Goal: Task Accomplishment & Management: Manage account settings

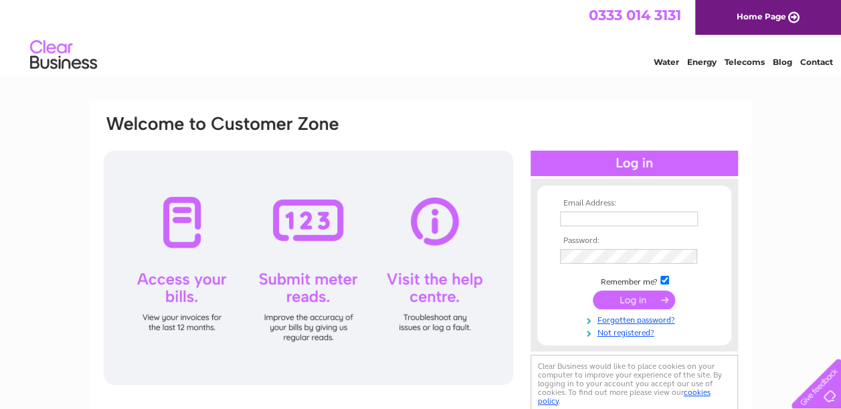
type input "[EMAIL_ADDRESS][DOMAIN_NAME]"
click at [622, 301] on input "submit" at bounding box center [634, 299] width 82 height 19
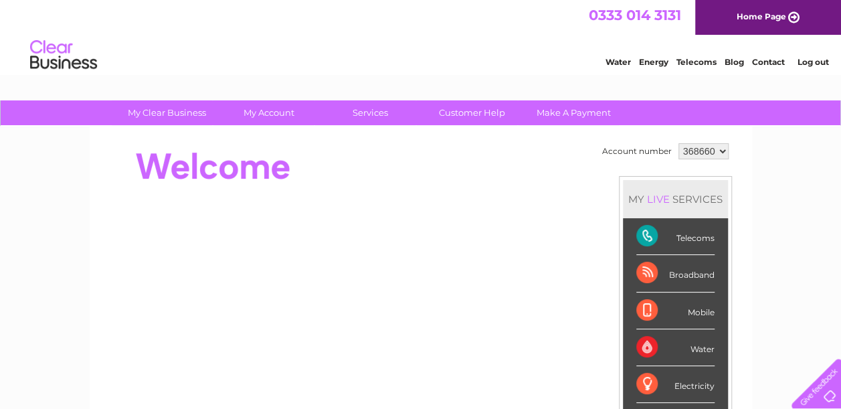
click at [641, 292] on div "Mobile" at bounding box center [675, 310] width 78 height 37
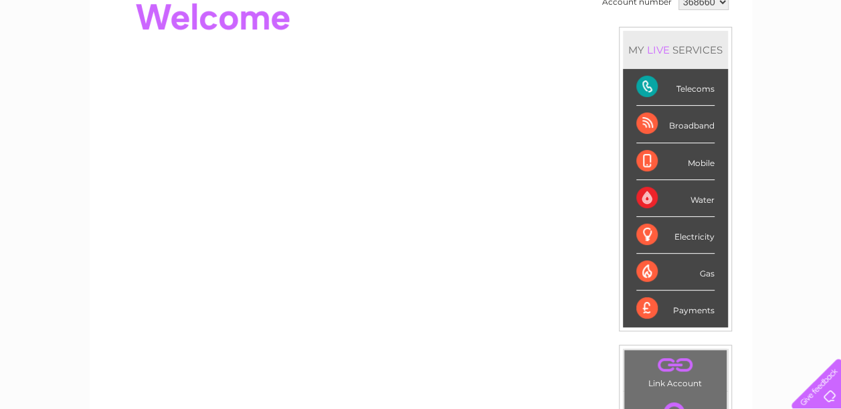
scroll to position [138, 0]
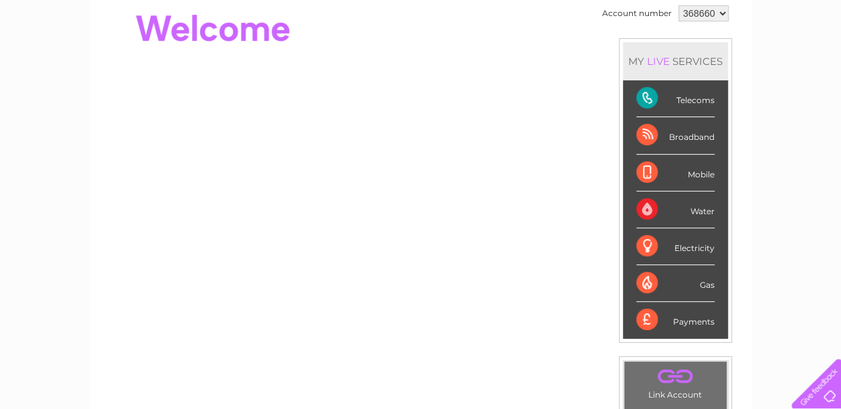
click at [688, 321] on div "Payments" at bounding box center [675, 320] width 78 height 36
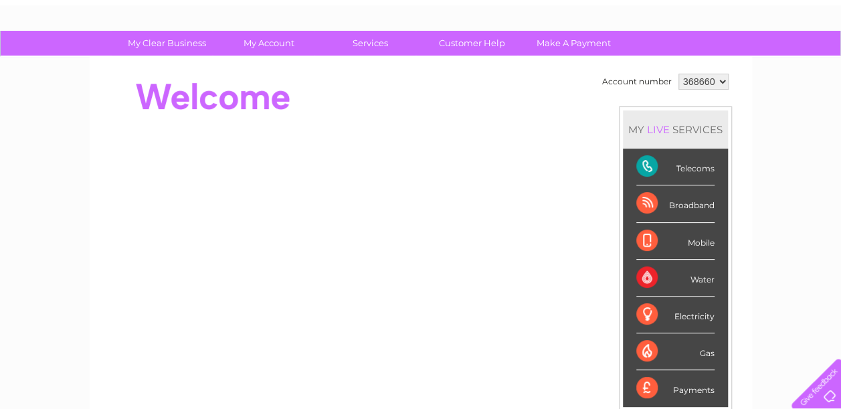
scroll to position [0, 0]
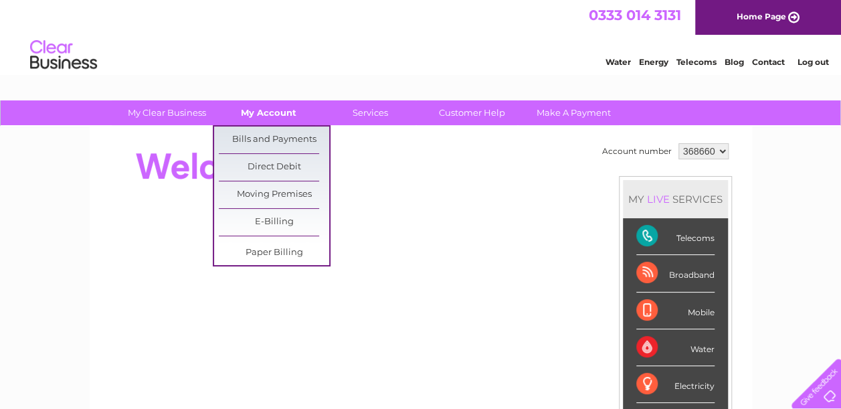
drag, startPoint x: 688, startPoint y: 321, endPoint x: 271, endPoint y: 112, distance: 466.1
click at [271, 112] on link "My Account" at bounding box center [268, 112] width 110 height 25
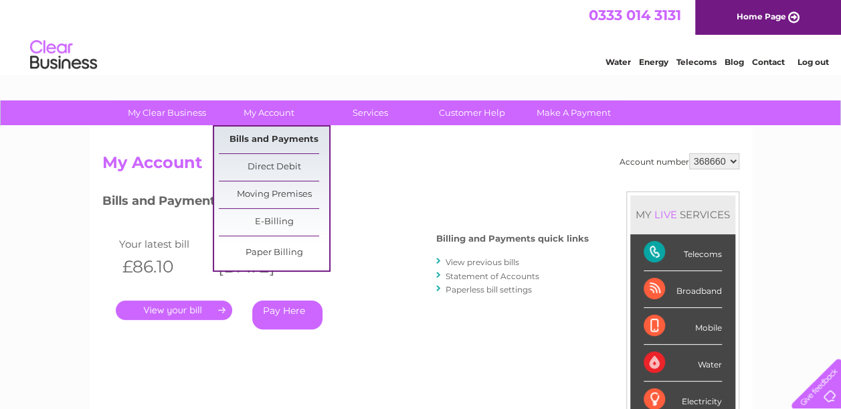
click at [274, 134] on link "Bills and Payments" at bounding box center [274, 139] width 110 height 27
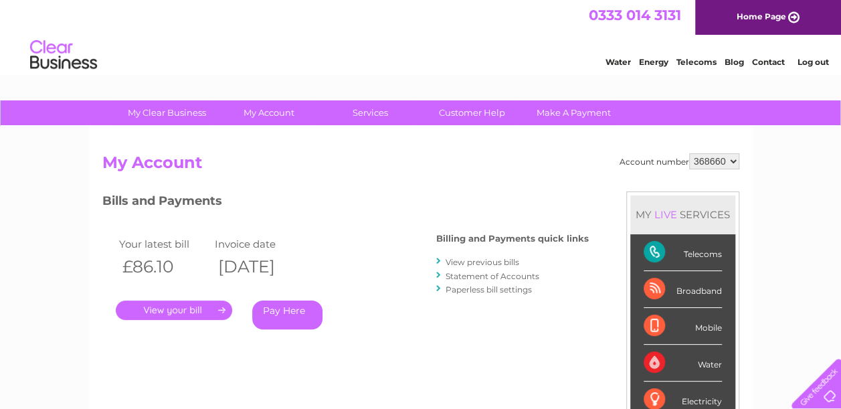
click at [191, 302] on link "." at bounding box center [174, 309] width 116 height 19
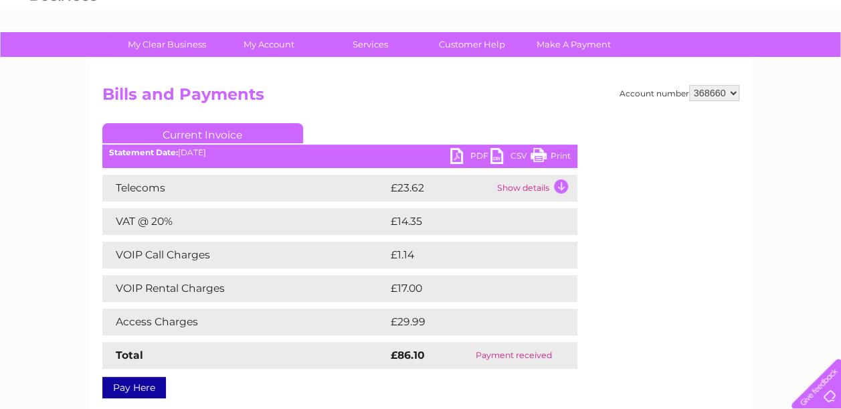
scroll to position [77, 0]
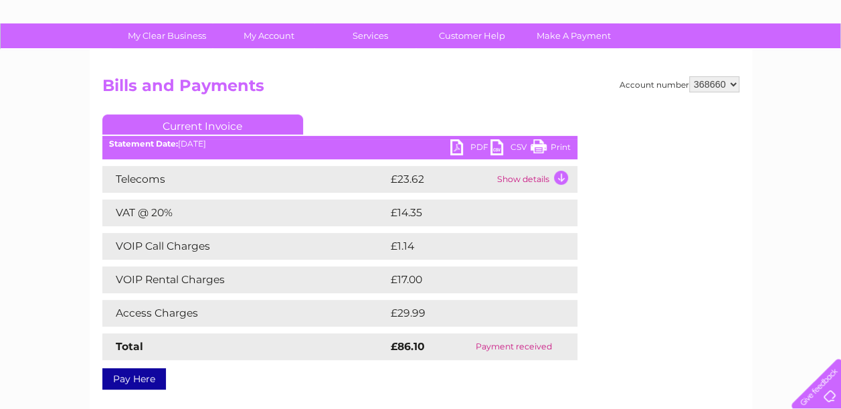
click at [286, 351] on td "Total" at bounding box center [244, 346] width 285 height 27
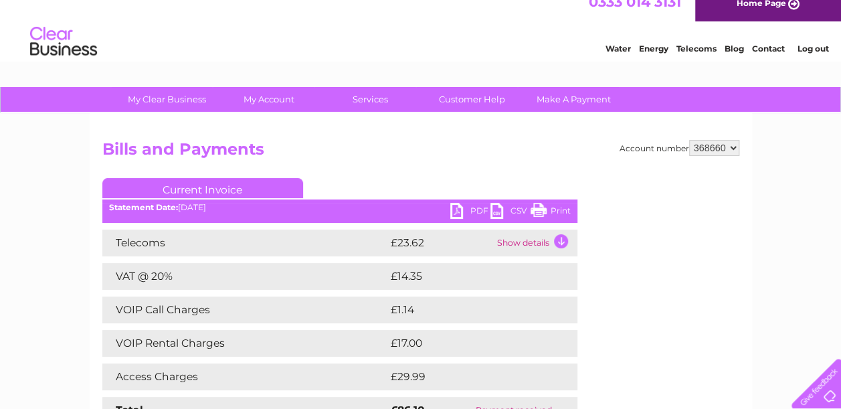
scroll to position [0, 0]
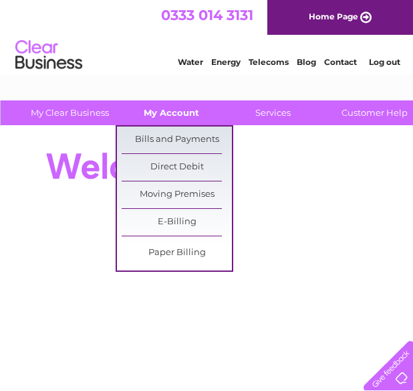
click at [178, 110] on link "My Account" at bounding box center [171, 112] width 110 height 25
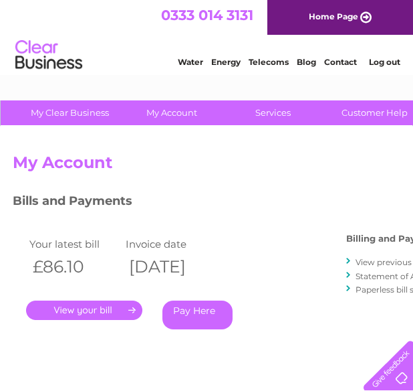
click at [382, 262] on link "View previous bills" at bounding box center [393, 262] width 74 height 10
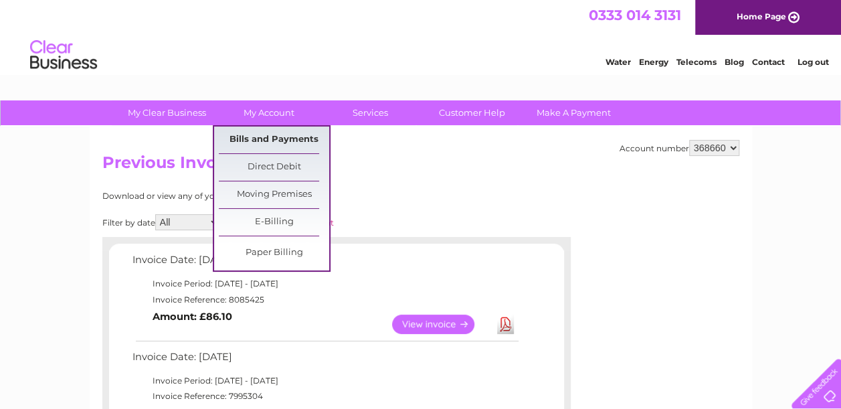
click at [273, 136] on link "Bills and Payments" at bounding box center [274, 139] width 110 height 27
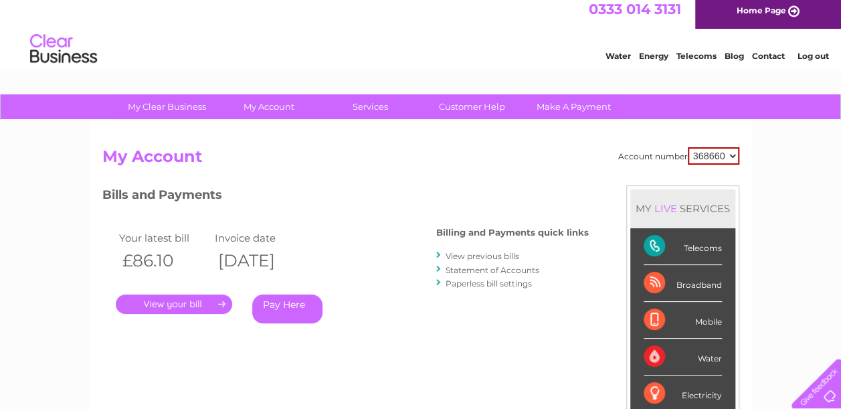
scroll to position [7, 0]
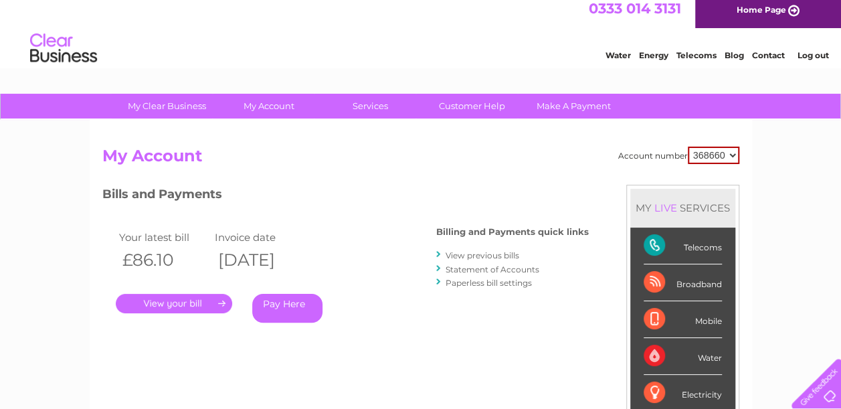
click at [438, 254] on div at bounding box center [439, 254] width 6 height 13
click at [458, 250] on li "View previous bills" at bounding box center [512, 254] width 153 height 13
drag, startPoint x: 482, startPoint y: 165, endPoint x: 570, endPoint y: 265, distance: 132.7
click at [570, 265] on li "Statement of Accounts" at bounding box center [512, 268] width 153 height 13
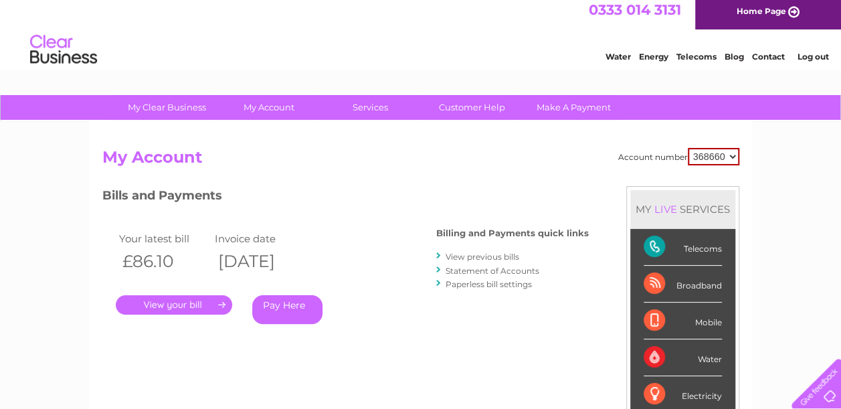
scroll to position [3, 0]
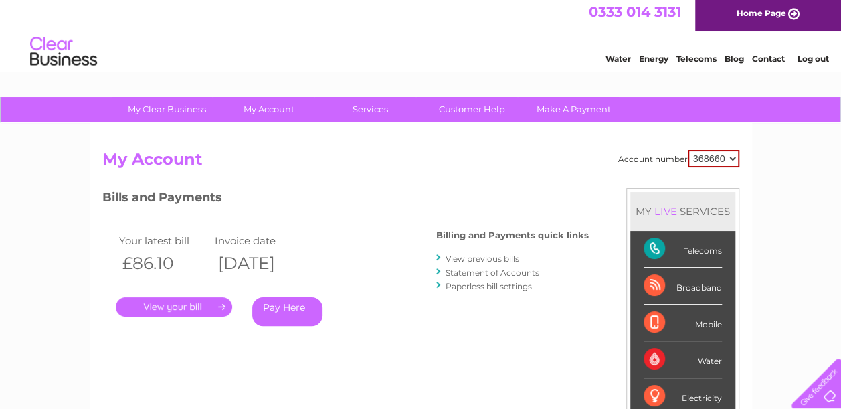
click at [438, 257] on div at bounding box center [439, 258] width 6 height 13
click at [470, 251] on div "Billing and Payments quick links View previous bills Statement of Accounts Pape…" at bounding box center [512, 262] width 153 height 88
click at [522, 257] on li "View previous bills" at bounding box center [512, 258] width 153 height 13
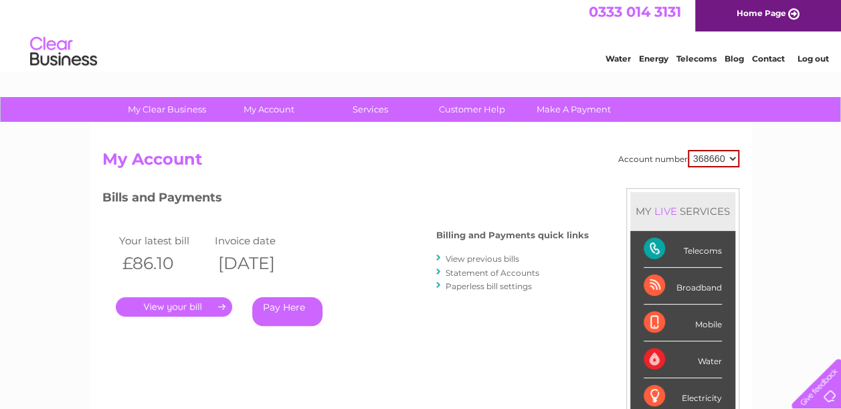
click at [456, 261] on link "View previous bills" at bounding box center [483, 259] width 74 height 10
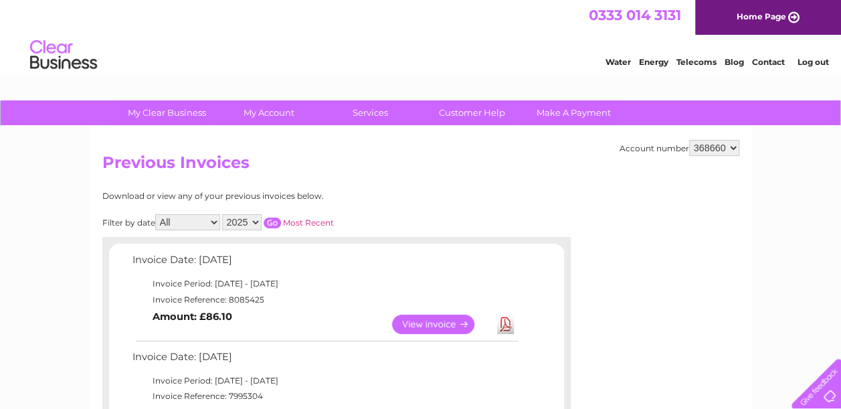
click at [458, 276] on td "Invoice Period: [DATE] - [DATE]" at bounding box center [324, 284] width 391 height 16
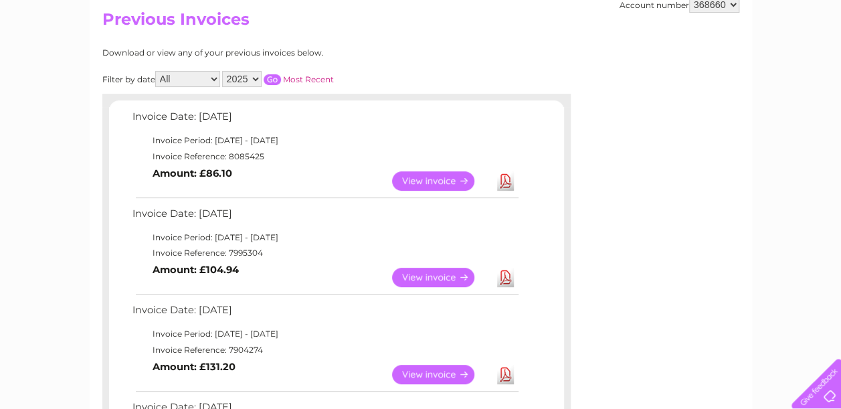
scroll to position [167, 0]
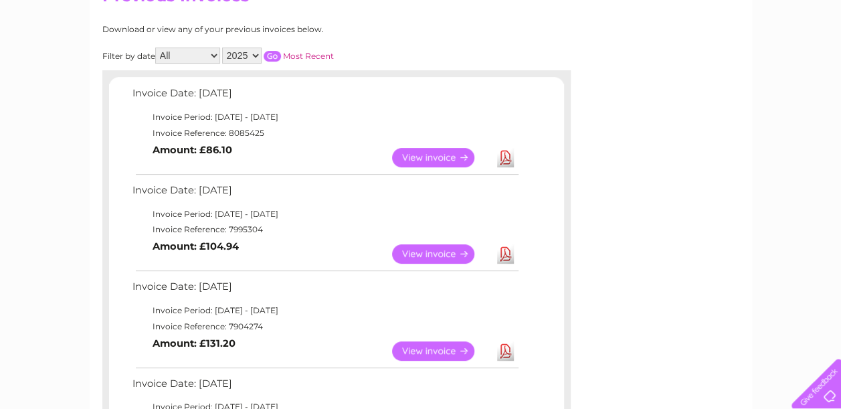
click at [432, 157] on link "View" at bounding box center [441, 157] width 98 height 19
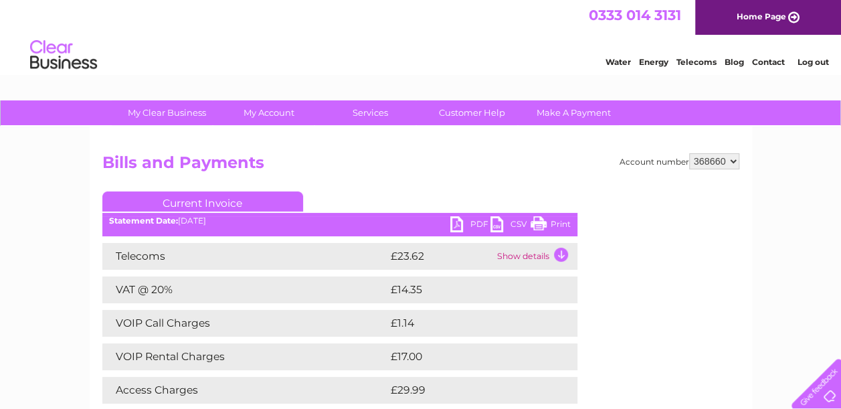
click at [443, 220] on div "Statement Date: [DATE]" at bounding box center [339, 220] width 475 height 9
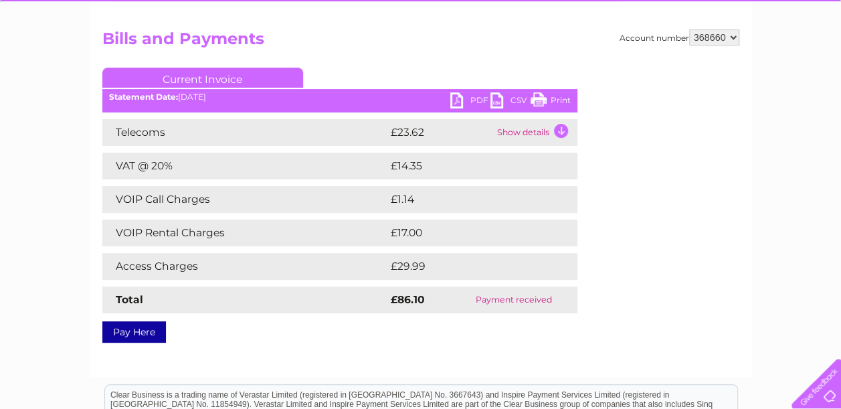
scroll to position [124, 0]
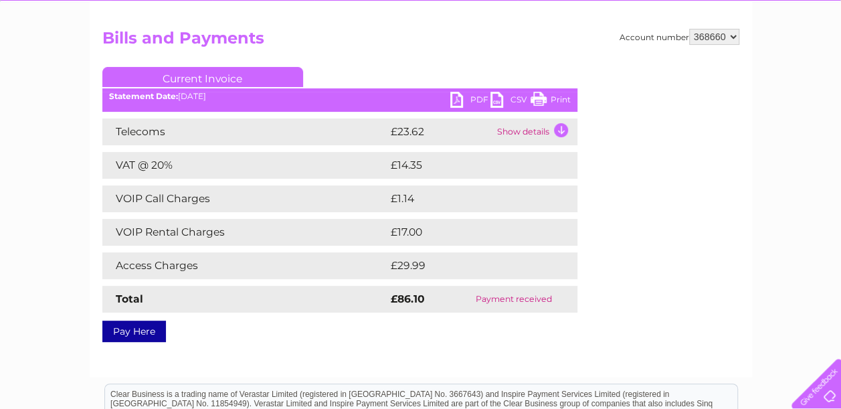
click at [443, 220] on td "£17.00" at bounding box center [468, 232] width 162 height 27
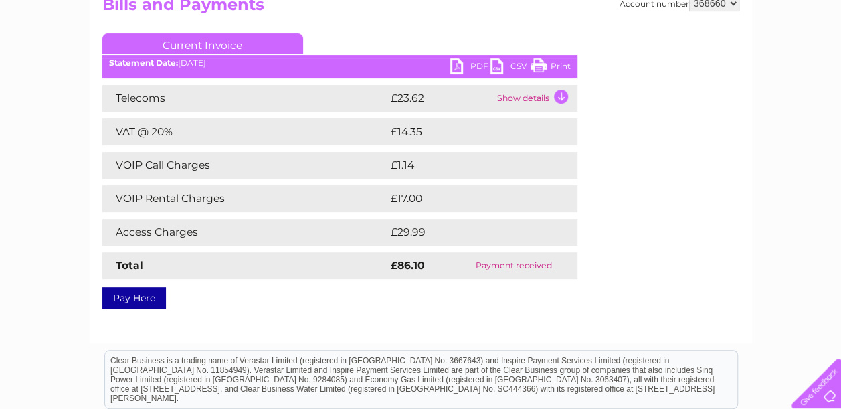
scroll to position [161, 0]
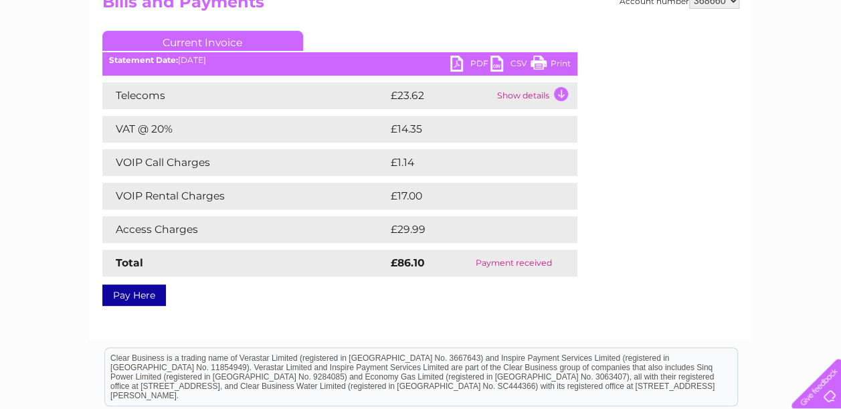
click at [563, 94] on td "Show details" at bounding box center [536, 95] width 84 height 27
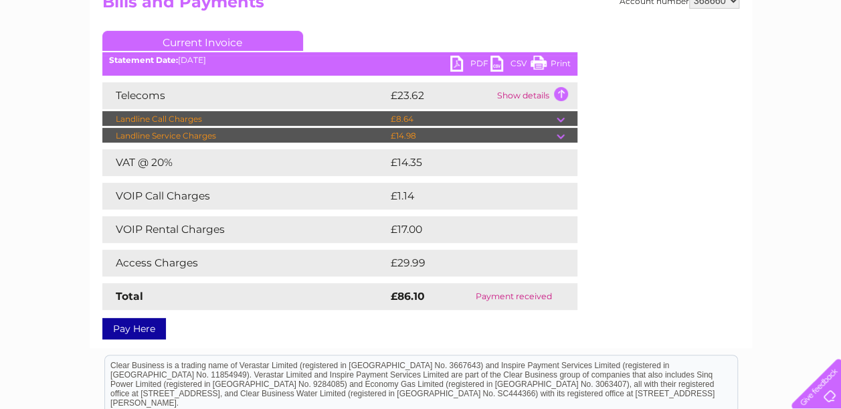
click at [454, 66] on link "PDF" at bounding box center [470, 65] width 40 height 19
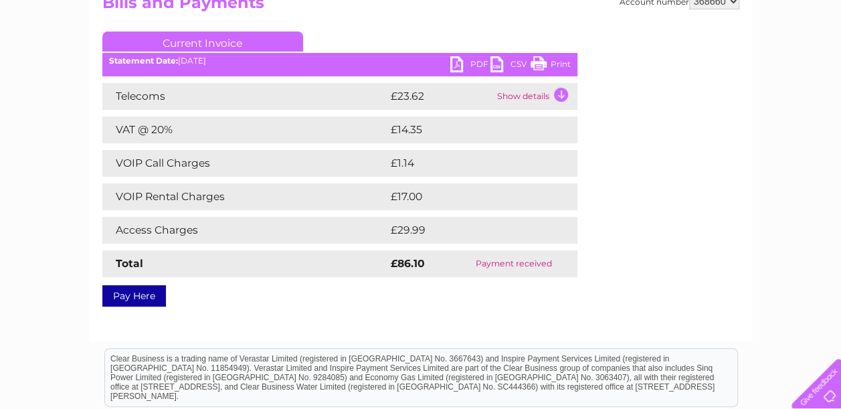
scroll to position [161, 0]
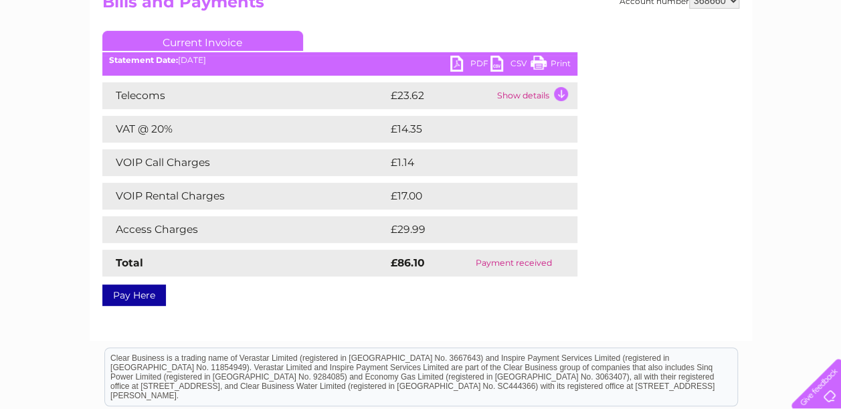
drag, startPoint x: 539, startPoint y: 60, endPoint x: 91, endPoint y: 336, distance: 525.6
click at [539, 60] on link "Print" at bounding box center [550, 65] width 40 height 19
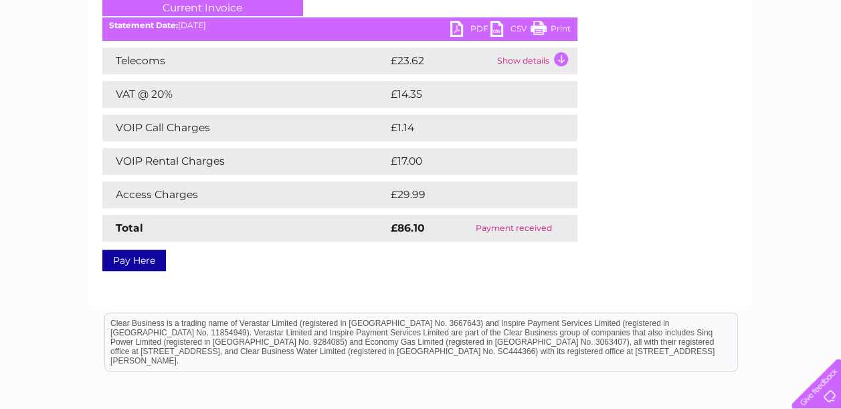
scroll to position [193, 0]
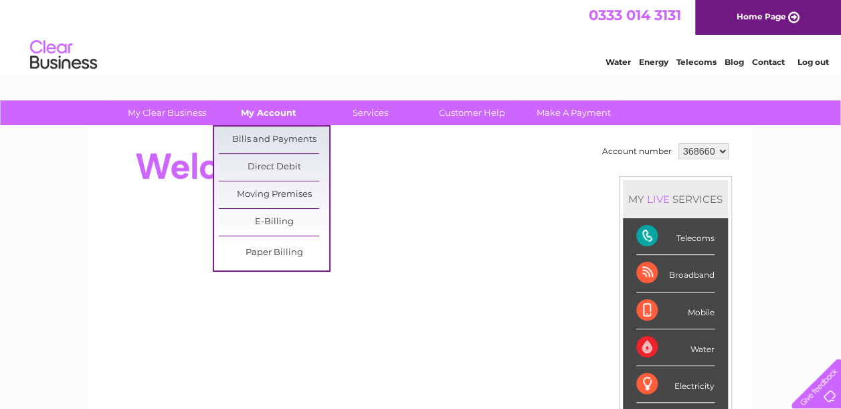
click at [274, 111] on link "My Account" at bounding box center [268, 112] width 110 height 25
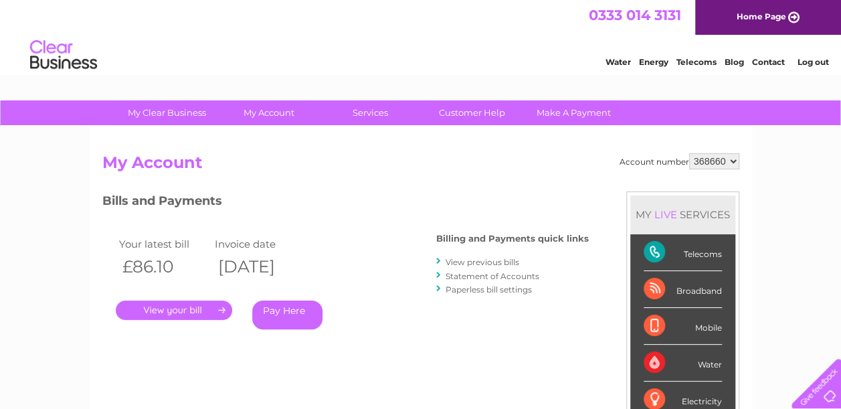
click at [476, 262] on link "View previous bills" at bounding box center [483, 262] width 74 height 10
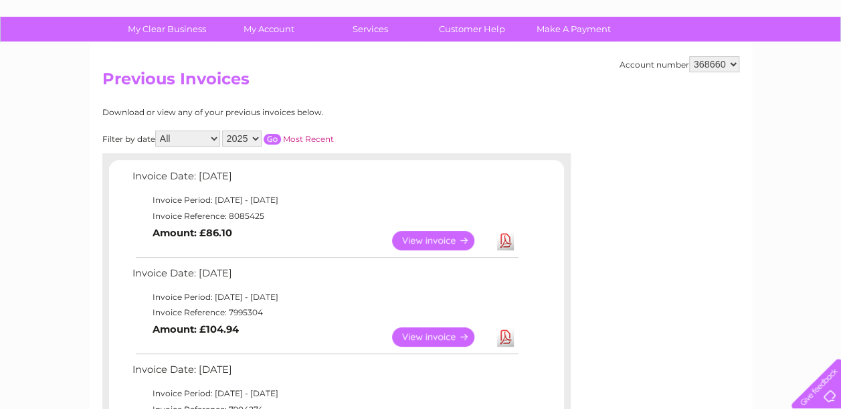
scroll to position [93, 0]
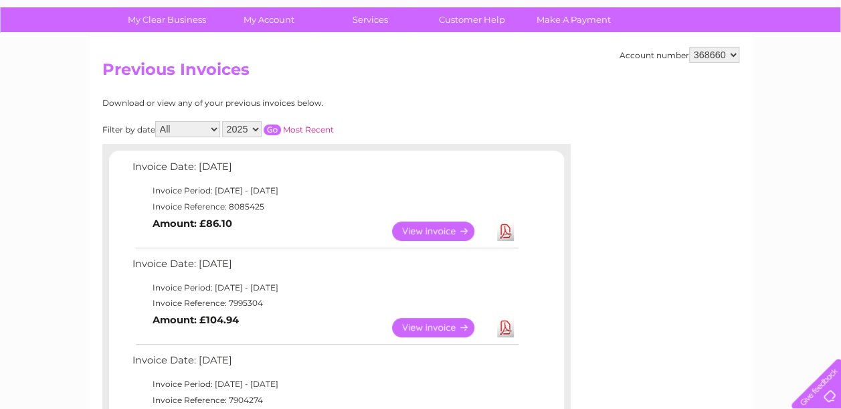
click at [430, 328] on link "View" at bounding box center [441, 327] width 98 height 19
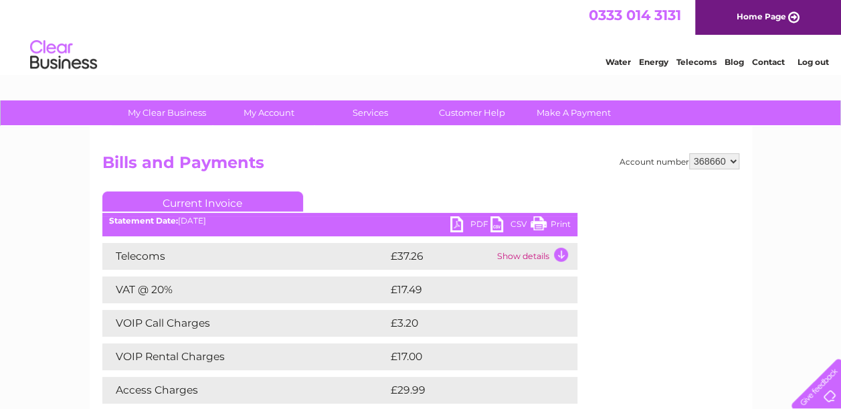
click at [535, 225] on link "Print" at bounding box center [550, 225] width 40 height 19
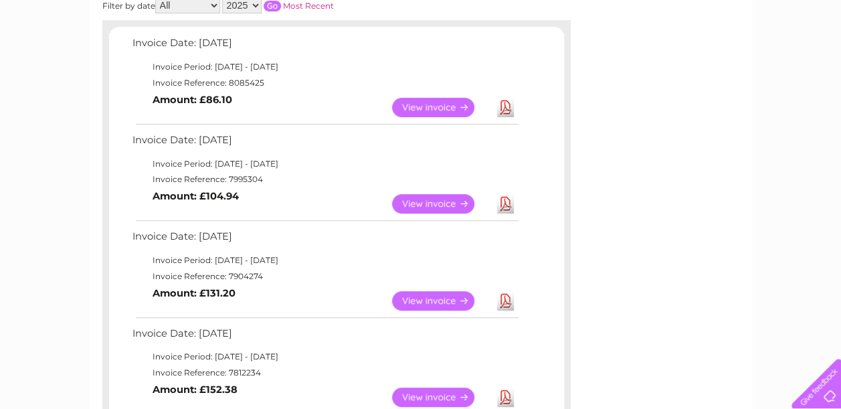
scroll to position [217, 0]
click at [437, 294] on link "View" at bounding box center [441, 299] width 98 height 19
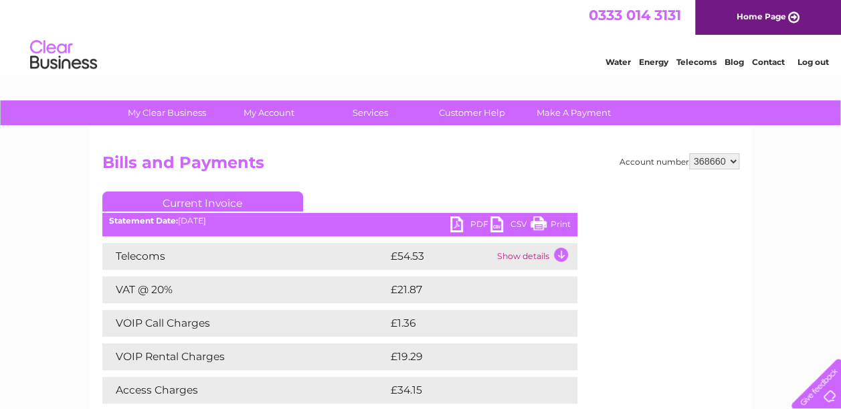
drag, startPoint x: 538, startPoint y: 223, endPoint x: 106, endPoint y: 333, distance: 445.8
click at [538, 223] on link "Print" at bounding box center [550, 225] width 40 height 19
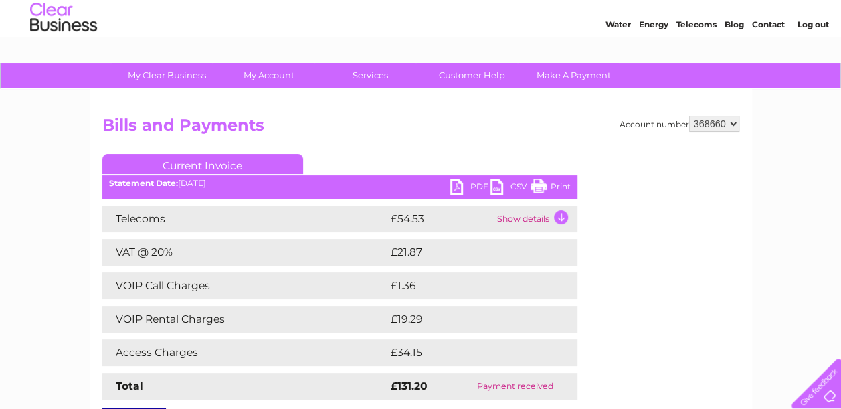
scroll to position [40, 0]
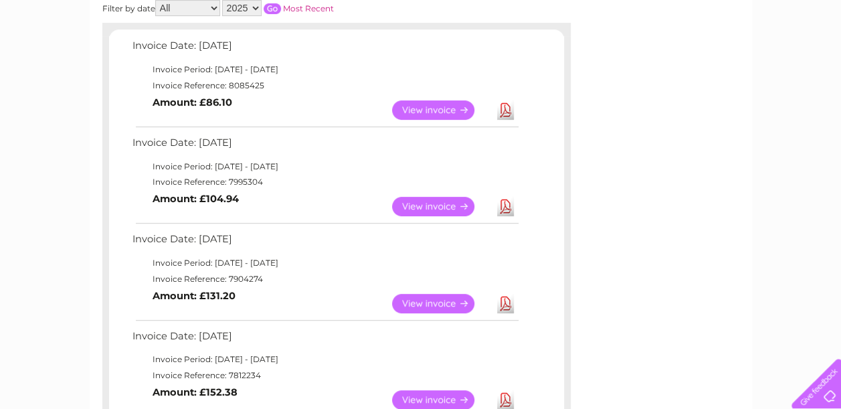
click at [424, 398] on link "View" at bounding box center [441, 399] width 98 height 19
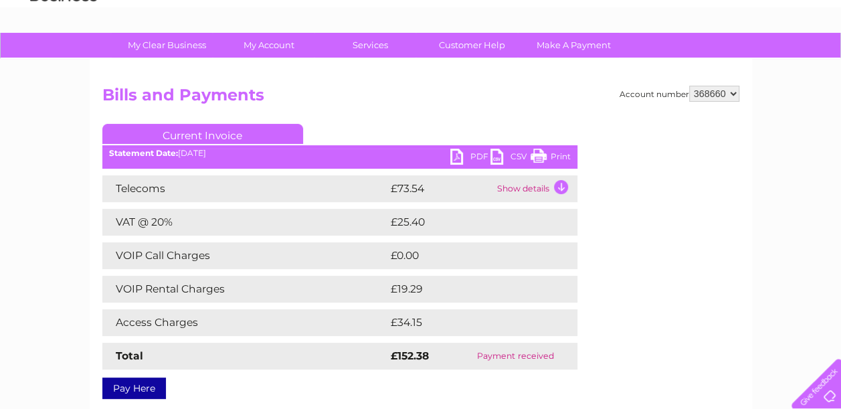
scroll to position [66, 0]
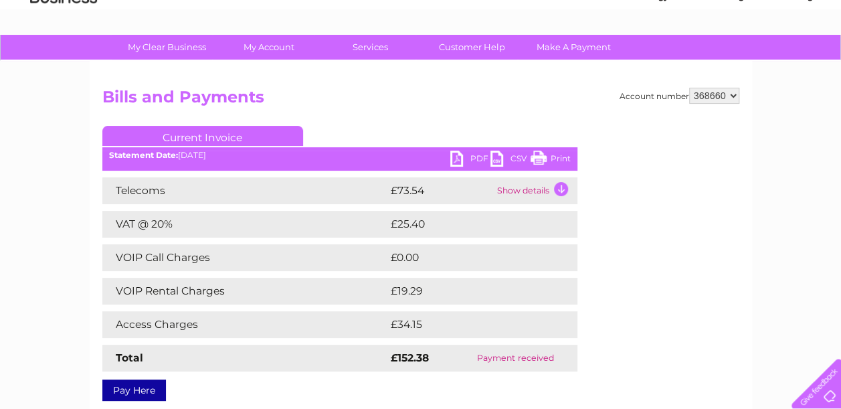
click at [539, 157] on link "Print" at bounding box center [550, 160] width 40 height 19
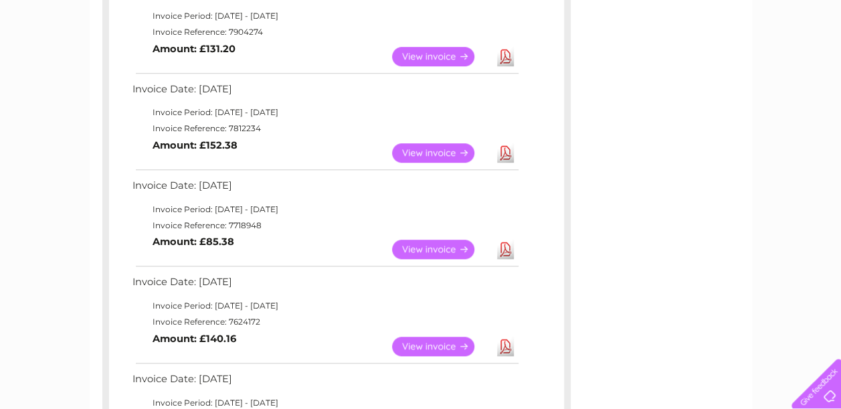
scroll to position [457, 0]
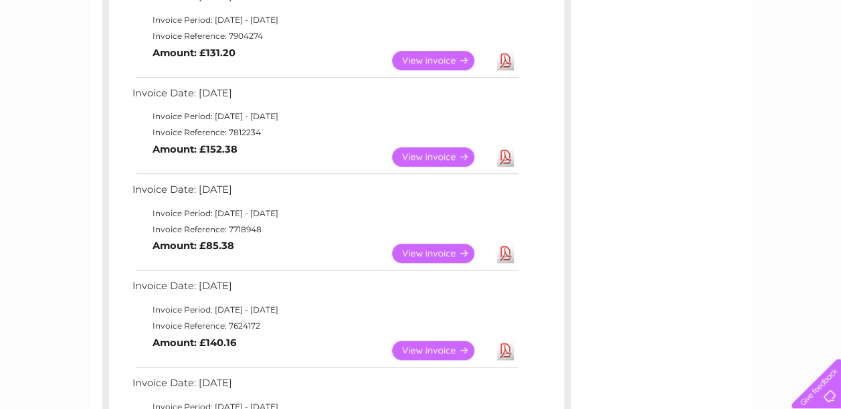
click at [442, 252] on link "View" at bounding box center [441, 252] width 98 height 19
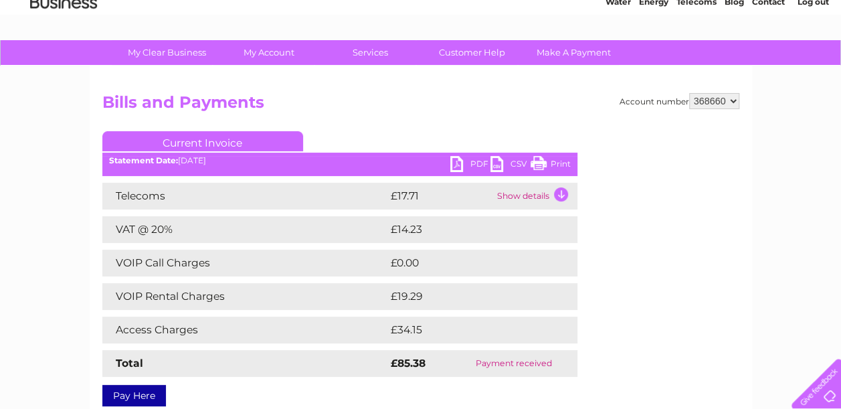
scroll to position [61, 0]
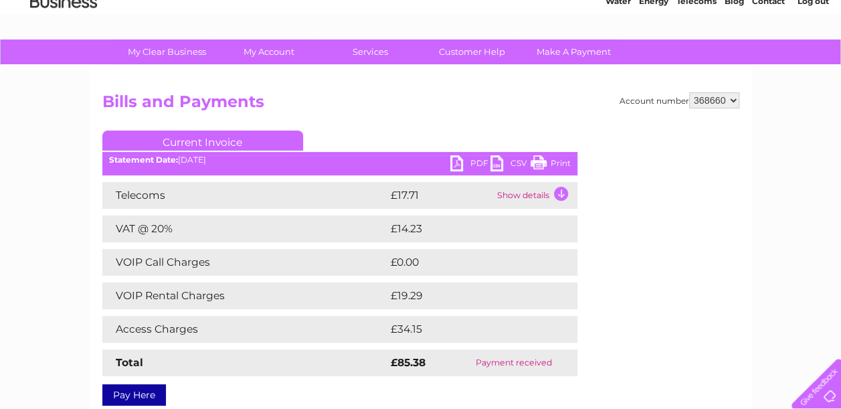
click at [539, 161] on link "Print" at bounding box center [550, 164] width 40 height 19
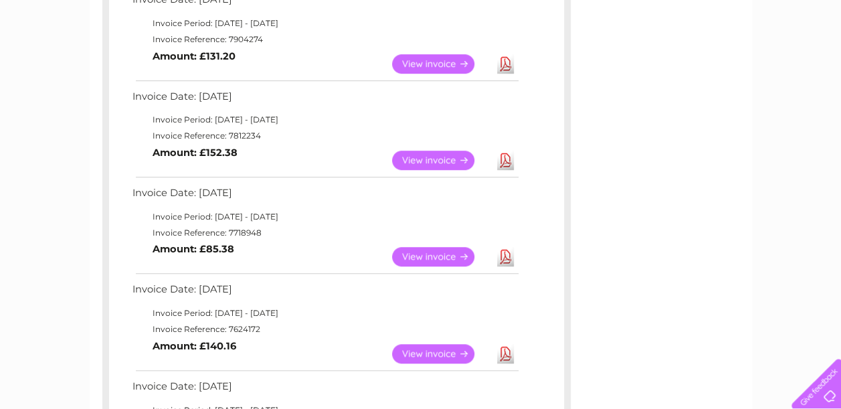
click at [427, 353] on link "View" at bounding box center [441, 353] width 98 height 19
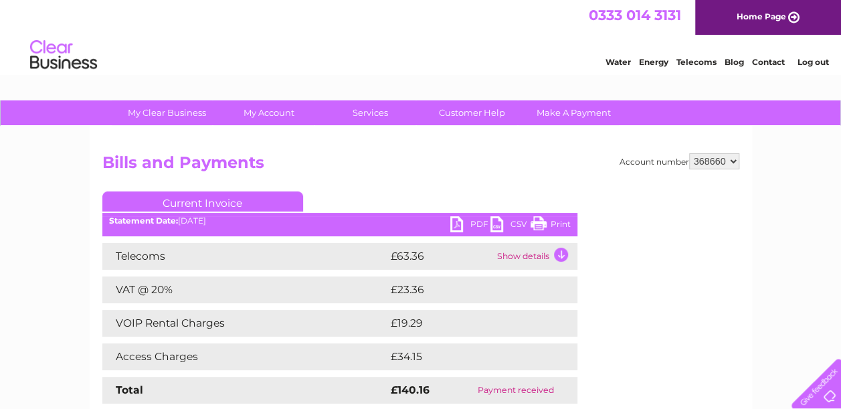
click at [535, 220] on link "Print" at bounding box center [550, 225] width 40 height 19
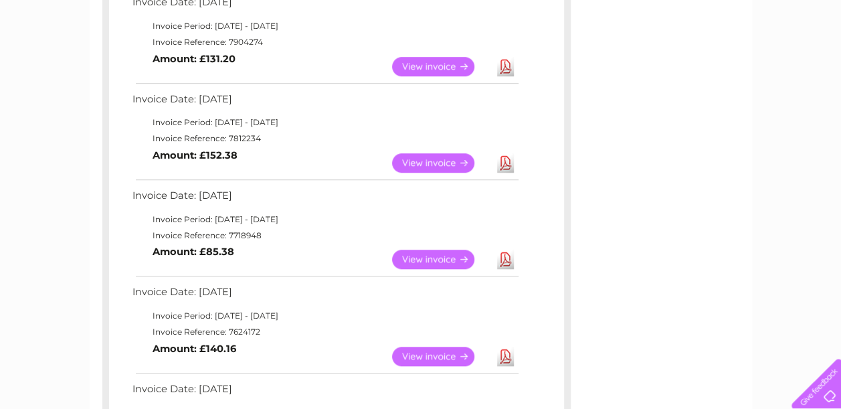
click at [349, 377] on div "Invoice Date: [DATE] Invoice Period: [DATE] - [DATE] Invoice Reference: 8085425…" at bounding box center [336, 231] width 455 height 862
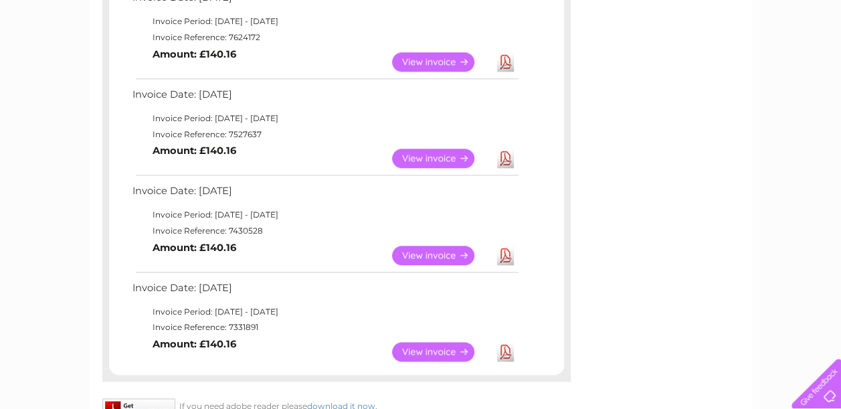
scroll to position [753, 0]
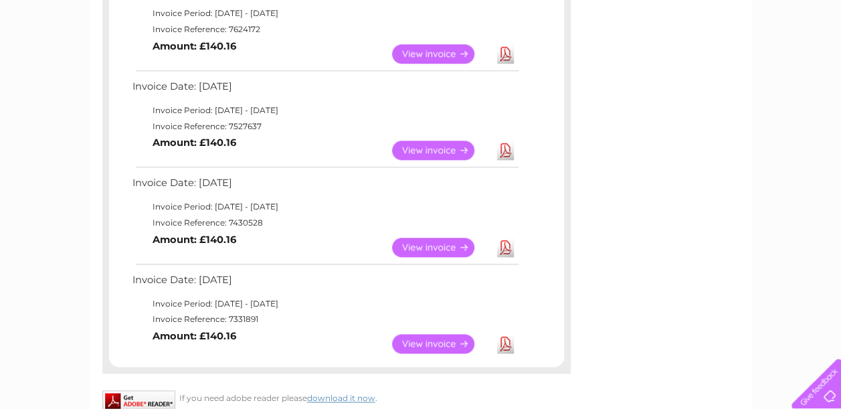
click at [446, 242] on link "View" at bounding box center [441, 246] width 98 height 19
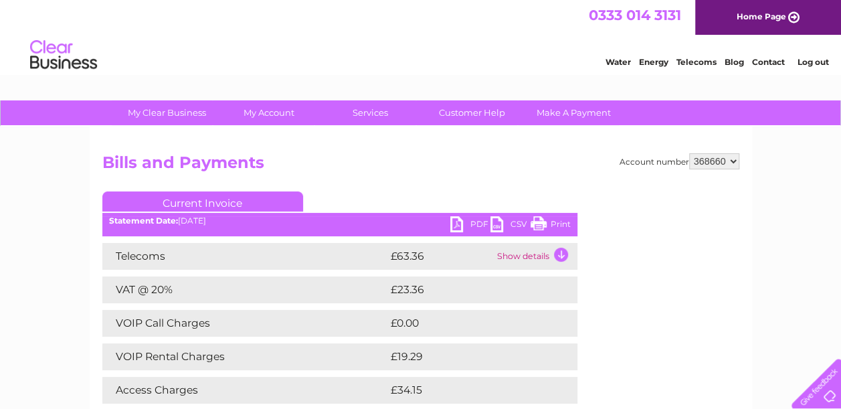
click at [539, 221] on link "Print" at bounding box center [550, 225] width 40 height 19
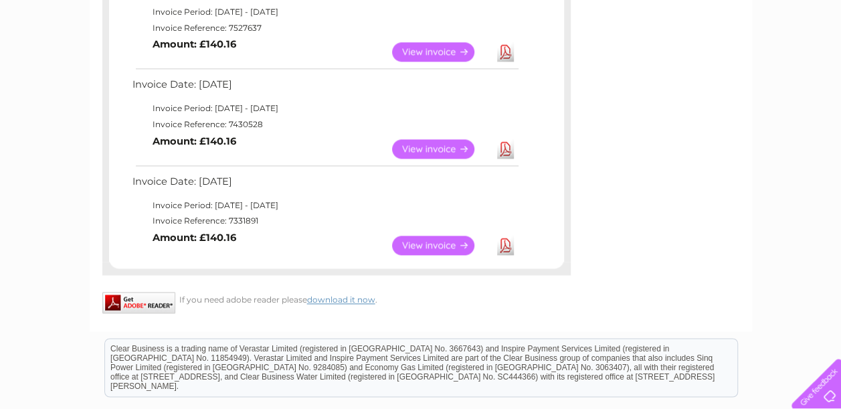
scroll to position [862, 0]
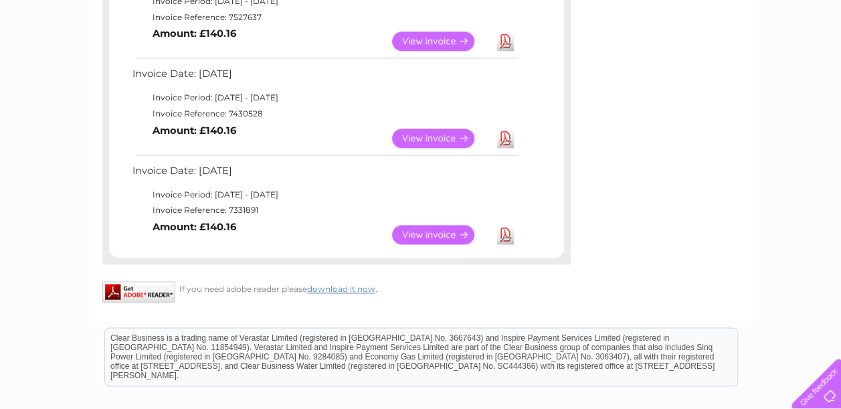
click at [429, 234] on link "View" at bounding box center [441, 234] width 98 height 19
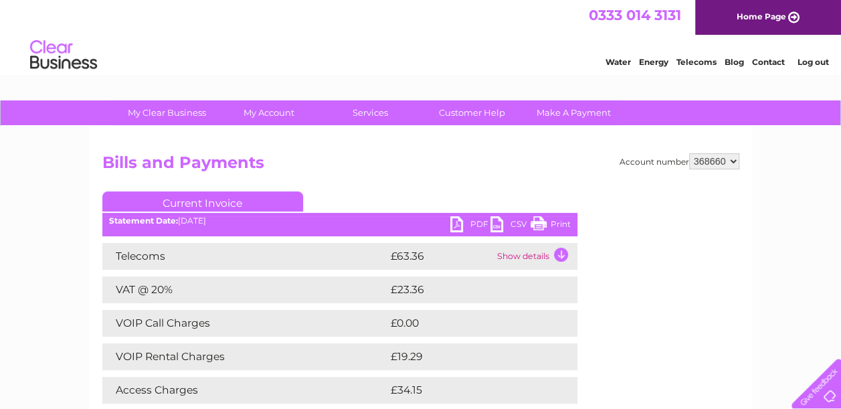
click at [541, 223] on link "Print" at bounding box center [550, 225] width 40 height 19
